Goal: Check status

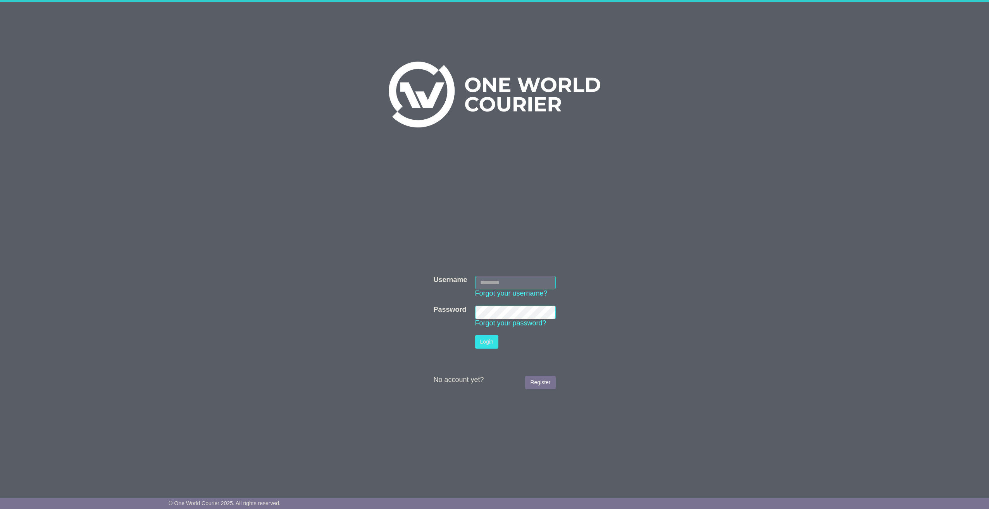
click at [497, 277] on input "Username" at bounding box center [515, 283] width 81 height 14
type input "**********"
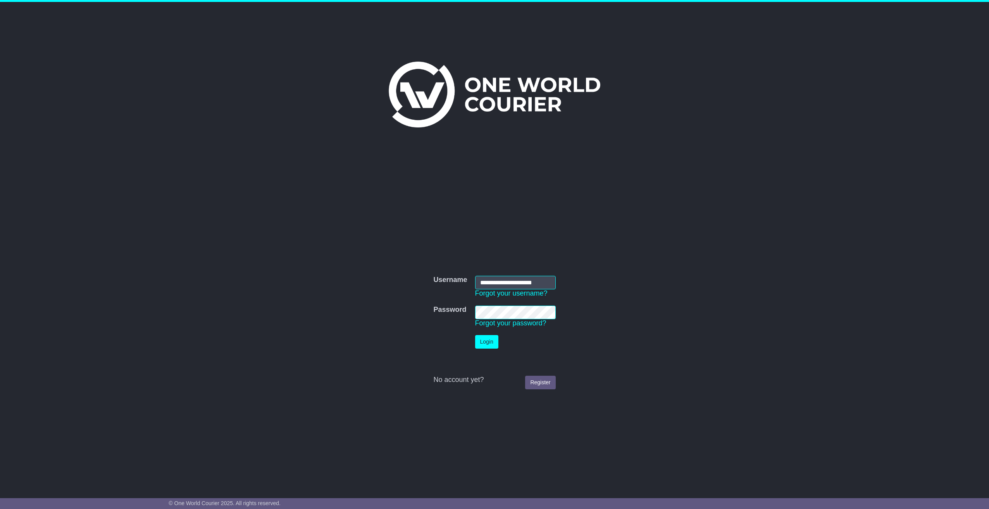
click at [475, 335] on button "Login" at bounding box center [486, 342] width 23 height 14
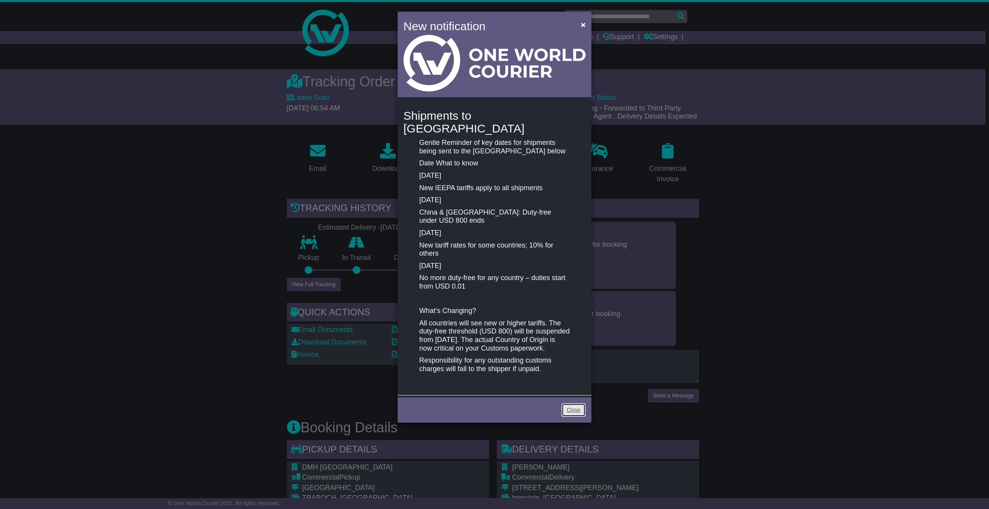
click at [570, 410] on link "Close" at bounding box center [574, 411] width 24 height 14
click at [577, 406] on link "Close" at bounding box center [574, 411] width 24 height 14
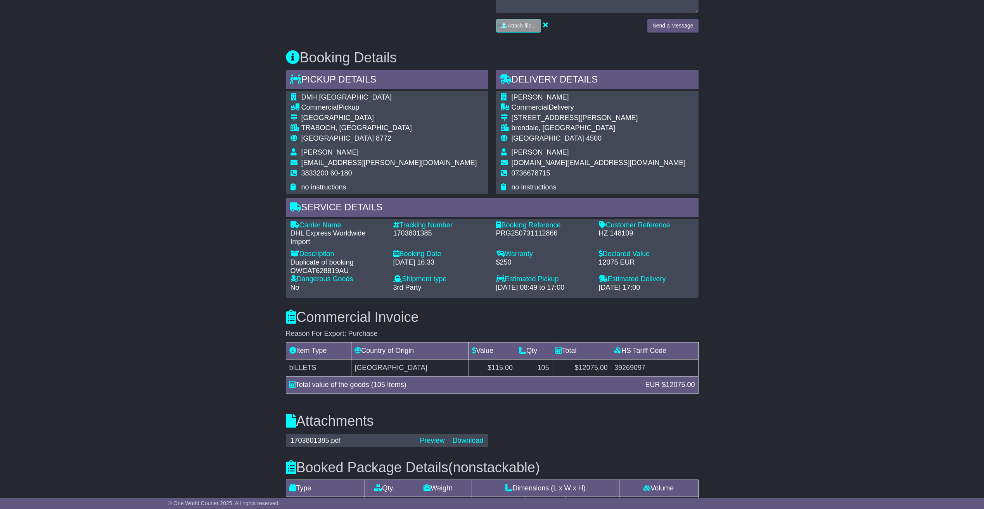
scroll to position [388, 0]
